Goal: Complete application form: Complete application form

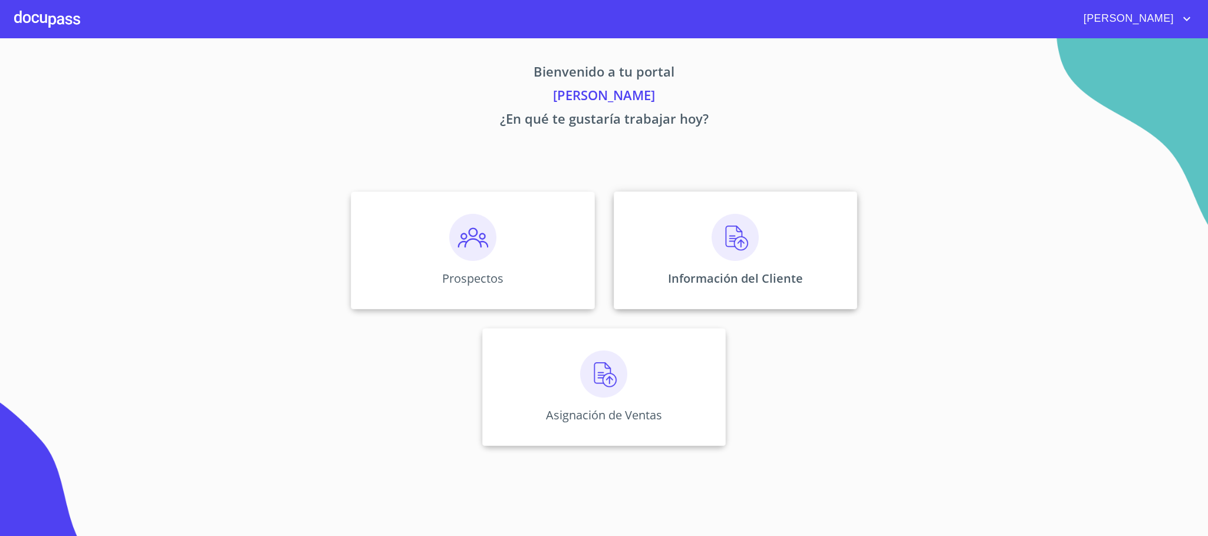
click at [745, 258] on img at bounding box center [734, 237] width 47 height 47
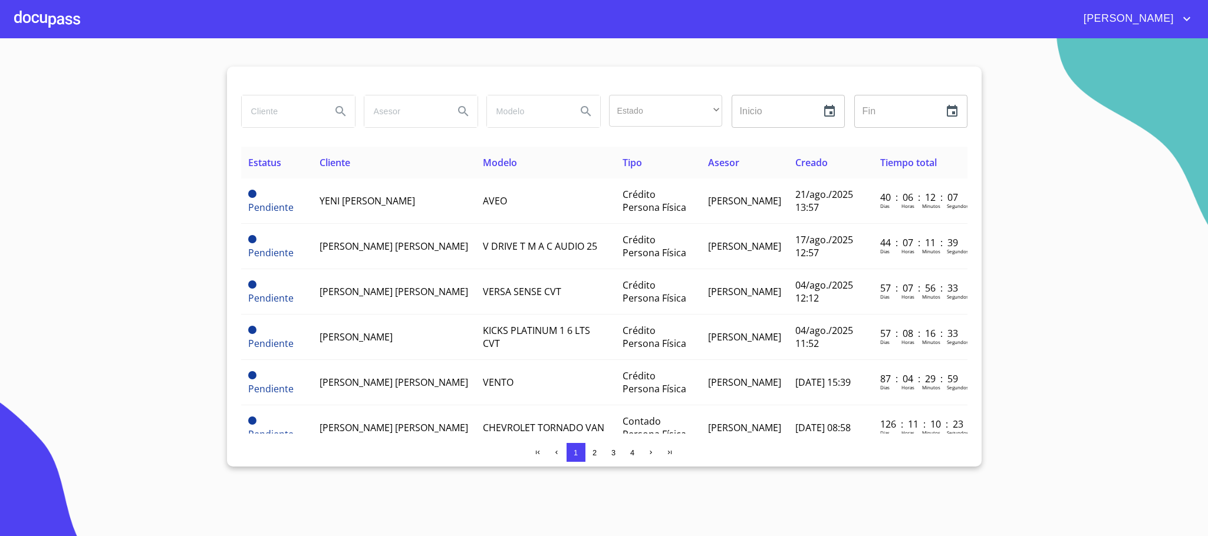
click at [278, 120] on input "search" at bounding box center [282, 111] width 80 height 32
type input "[PERSON_NAME]"
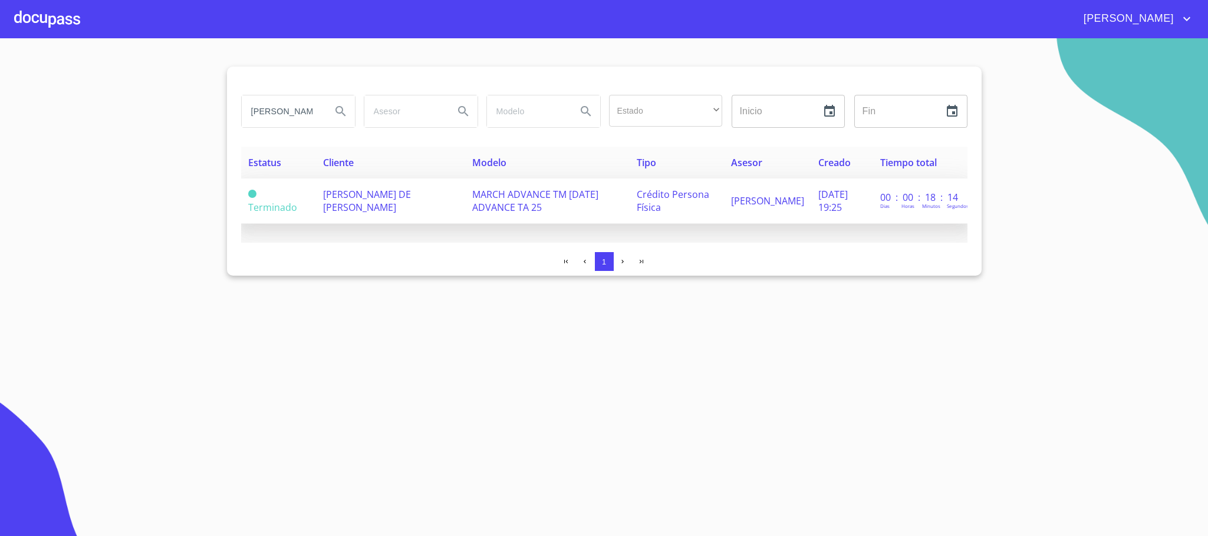
click at [432, 202] on td "[PERSON_NAME] DE [PERSON_NAME]" at bounding box center [391, 201] width 150 height 45
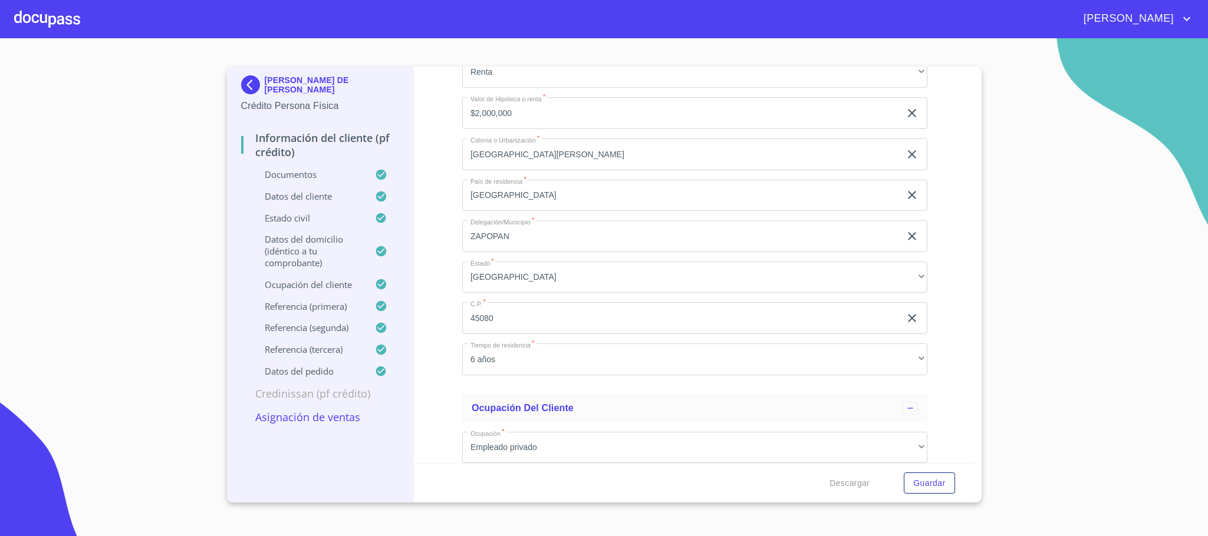
scroll to position [4067, 0]
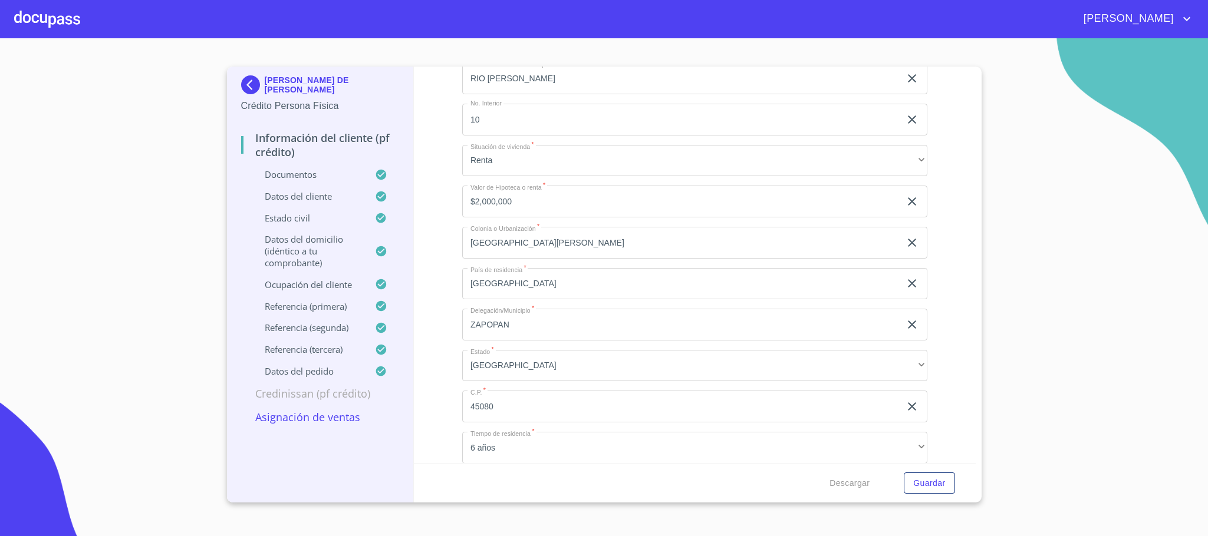
drag, startPoint x: 575, startPoint y: 398, endPoint x: 447, endPoint y: 398, distance: 127.9
click at [447, 398] on div "Información del cliente (PF crédito) Documentos Documento de identificación.   …" at bounding box center [695, 265] width 562 height 397
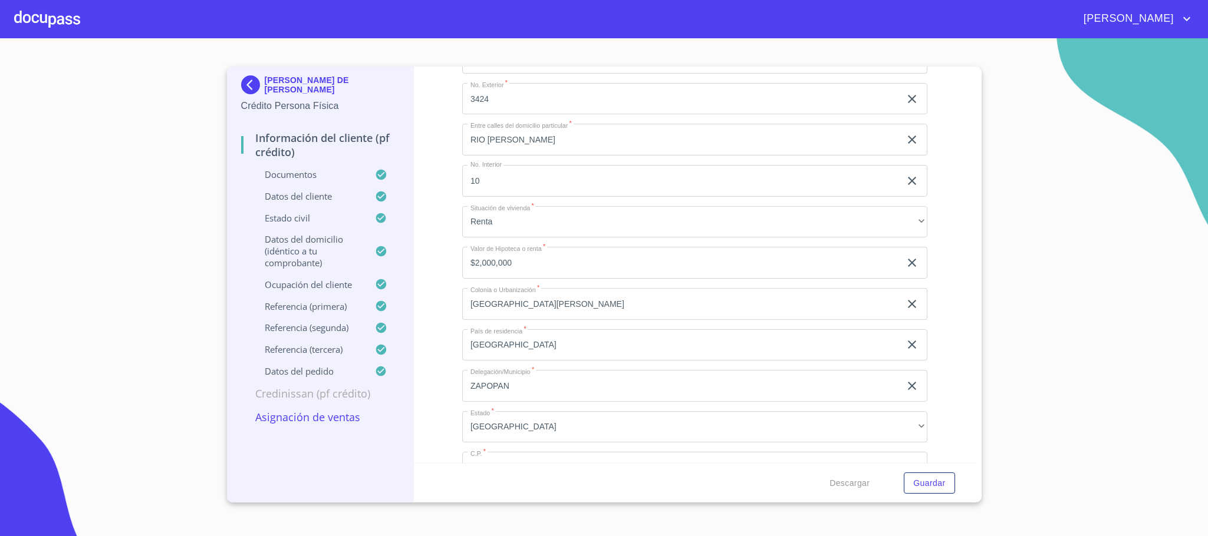
scroll to position [3979, 0]
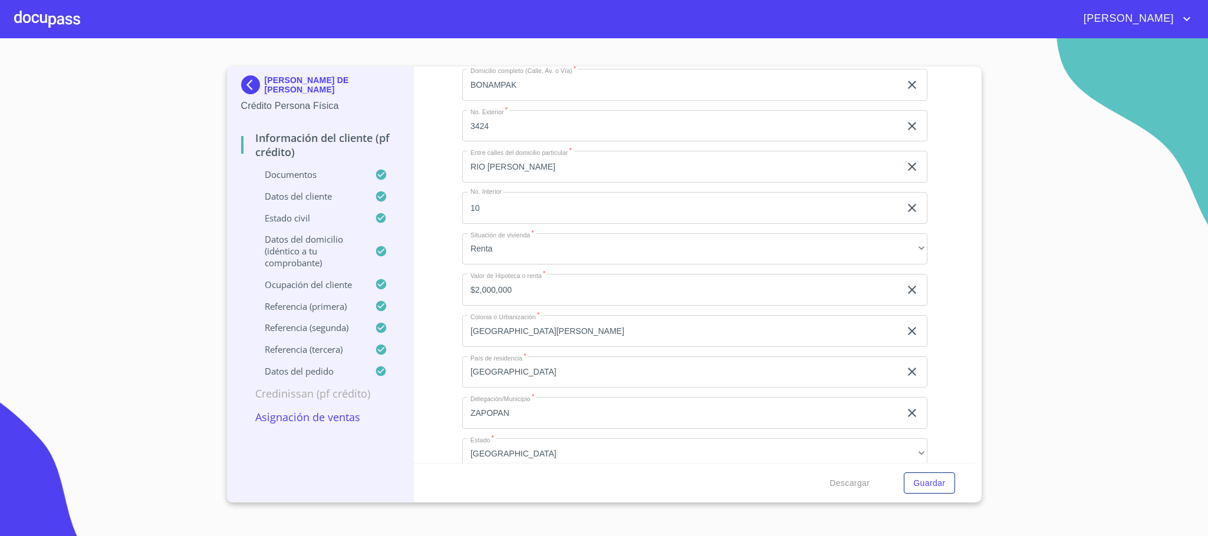
drag, startPoint x: 506, startPoint y: 202, endPoint x: 361, endPoint y: 205, distance: 145.0
click at [361, 205] on div "[PERSON_NAME] DE [PERSON_NAME] Crédito Persona Física Información del cliente (…" at bounding box center [601, 285] width 749 height 436
click at [844, 478] on span "Descargar" at bounding box center [849, 483] width 40 height 15
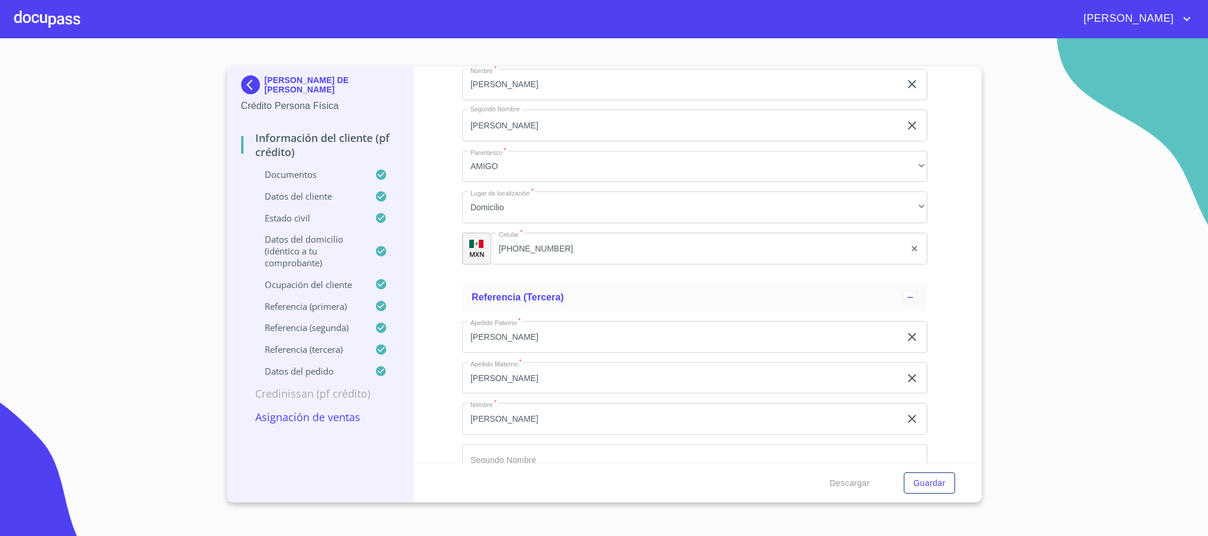
scroll to position [6012, 0]
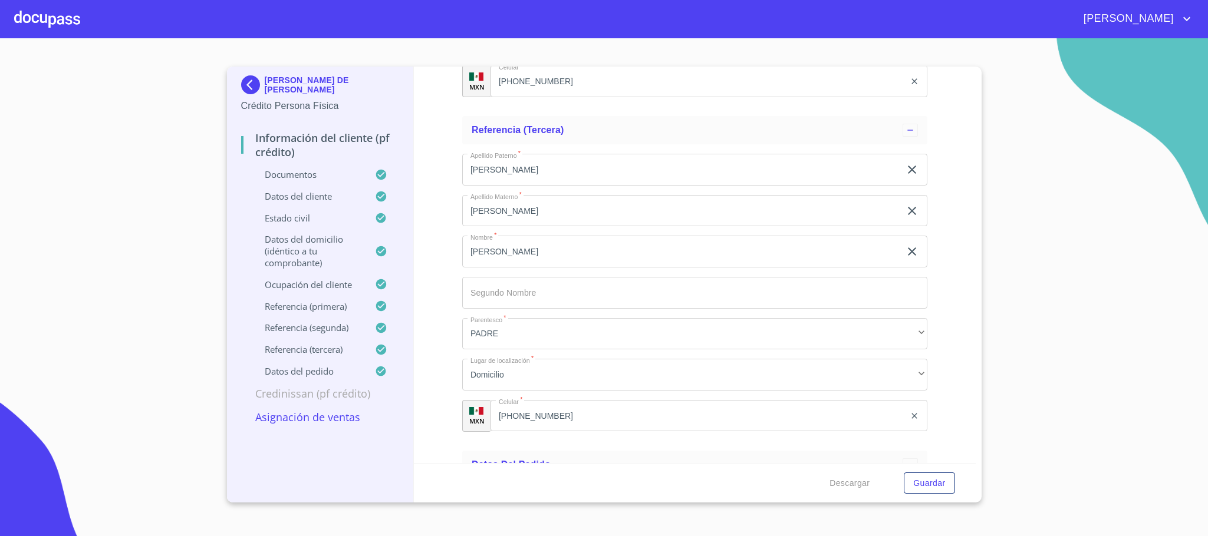
click at [358, 401] on p "Credinissan (PF crédito)" at bounding box center [320, 394] width 159 height 14
click at [255, 87] on img at bounding box center [253, 84] width 24 height 19
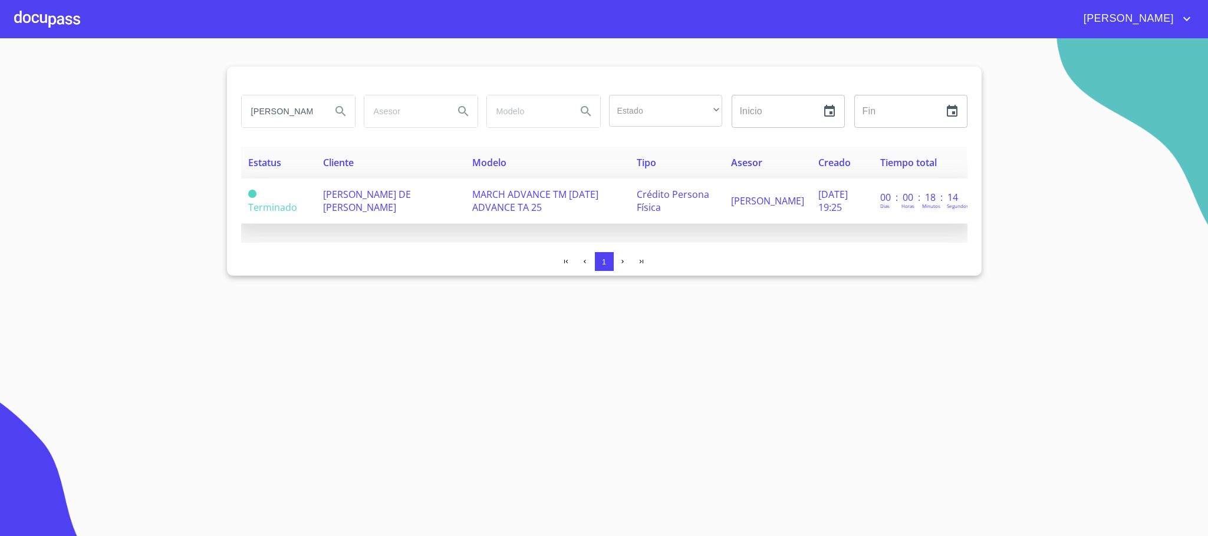
click at [421, 218] on td "[PERSON_NAME] DE [PERSON_NAME]" at bounding box center [391, 201] width 150 height 45
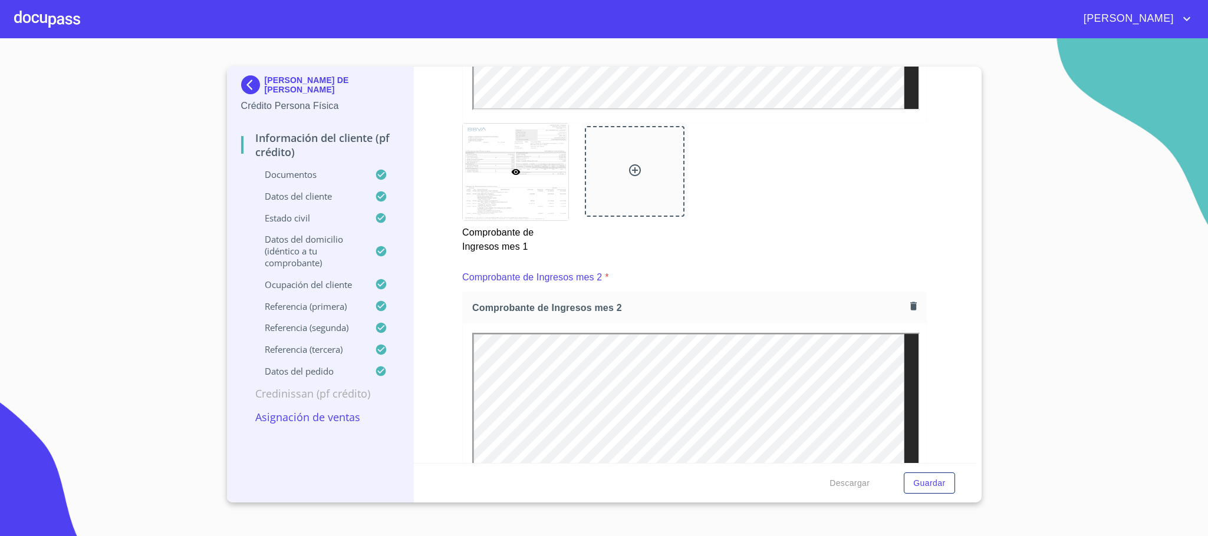
click at [34, 32] on div at bounding box center [47, 19] width 66 height 38
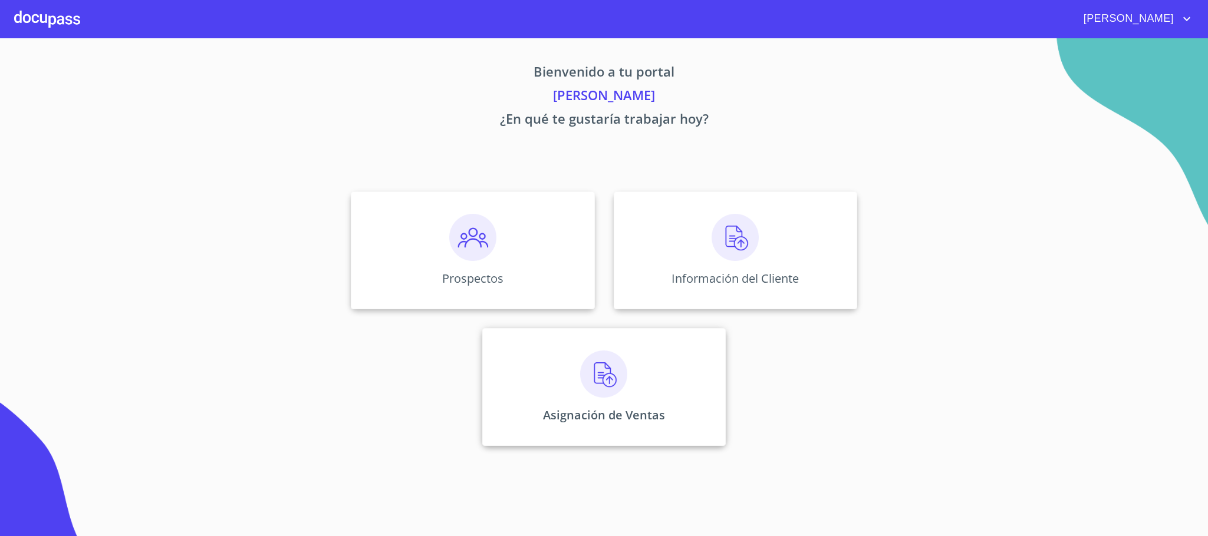
click at [608, 424] on div "Asignación de Ventas" at bounding box center [603, 387] width 243 height 118
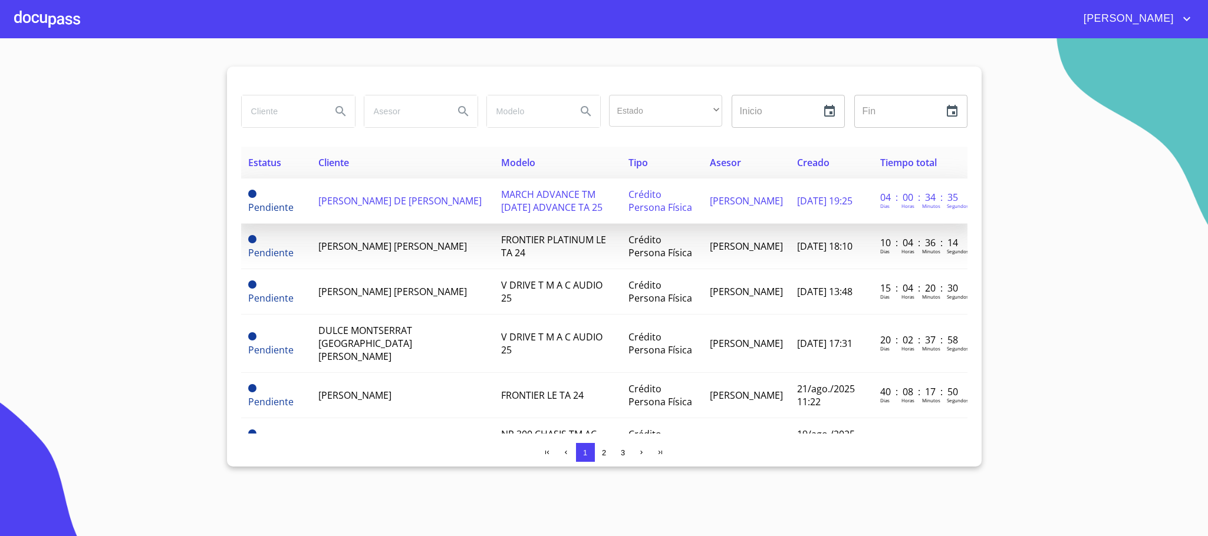
click at [377, 204] on span "[PERSON_NAME] DE [PERSON_NAME]" at bounding box center [399, 201] width 163 height 13
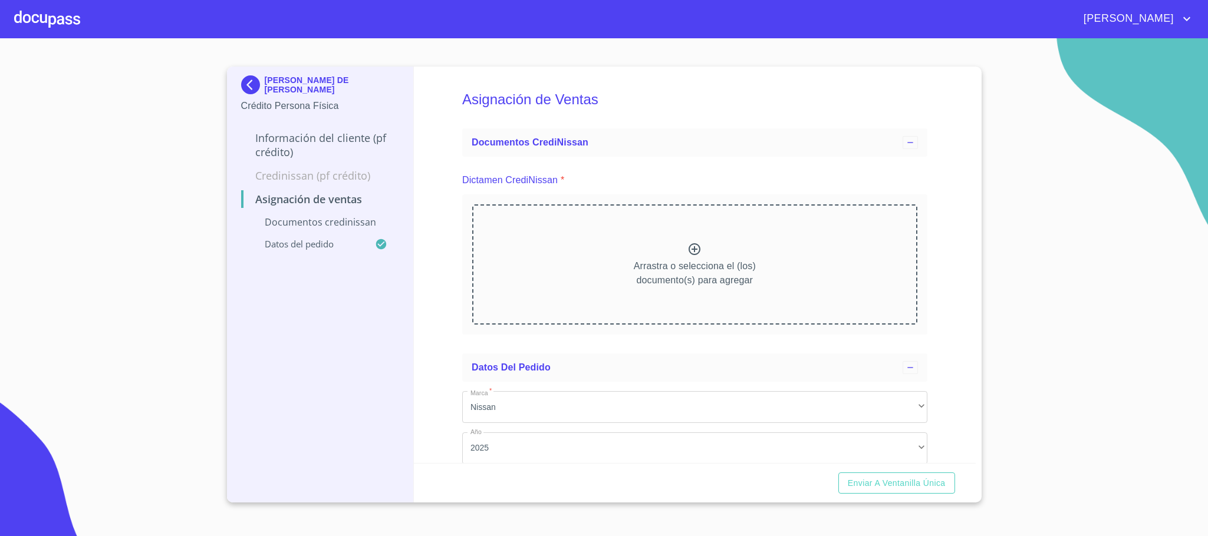
click at [683, 276] on p "Arrastra o selecciona el (los) documento(s) para agregar" at bounding box center [695, 273] width 122 height 28
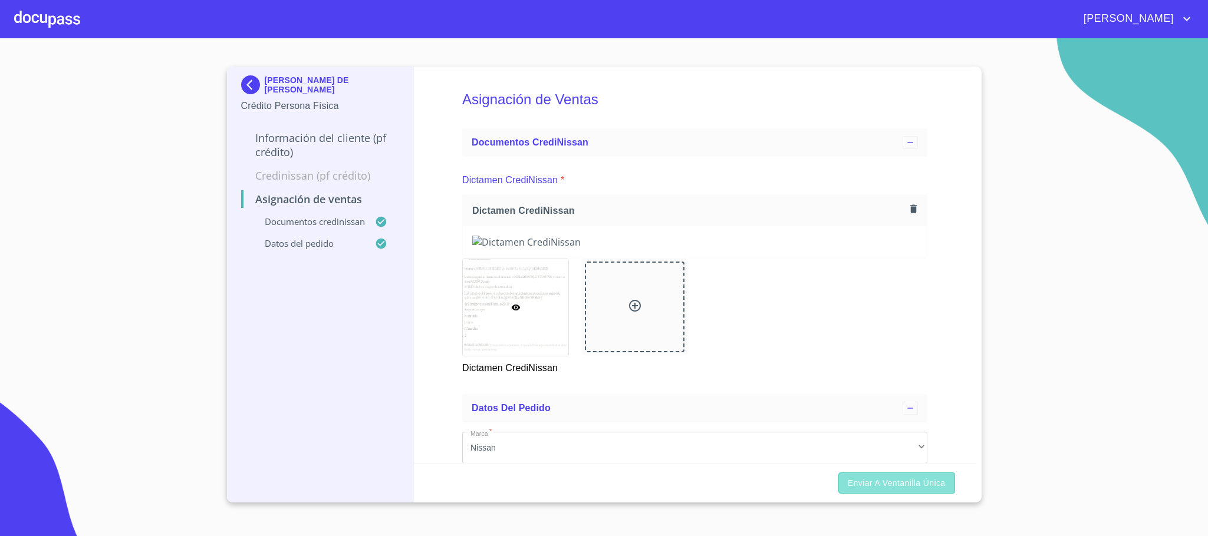
click at [904, 481] on span "Enviar a Ventanilla única" at bounding box center [897, 483] width 98 height 15
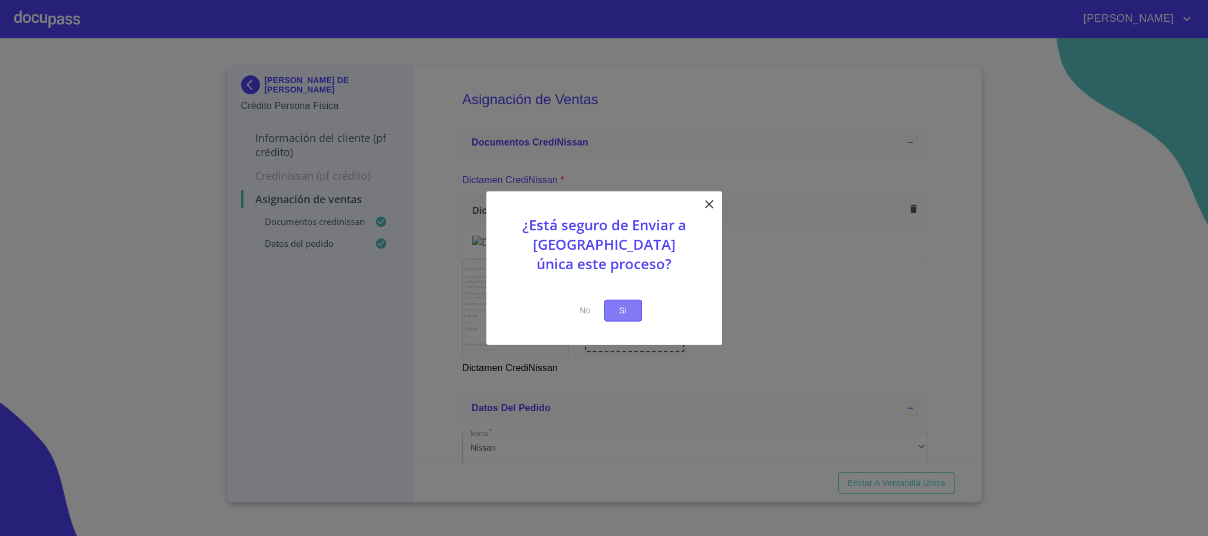
click at [632, 317] on button "Si" at bounding box center [623, 311] width 38 height 22
